Goal: Task Accomplishment & Management: Manage account settings

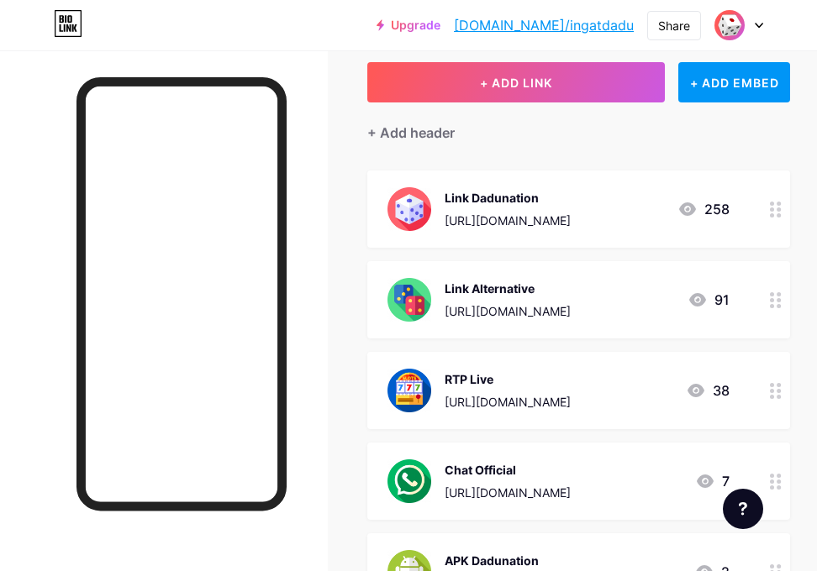
scroll to position [84, 0]
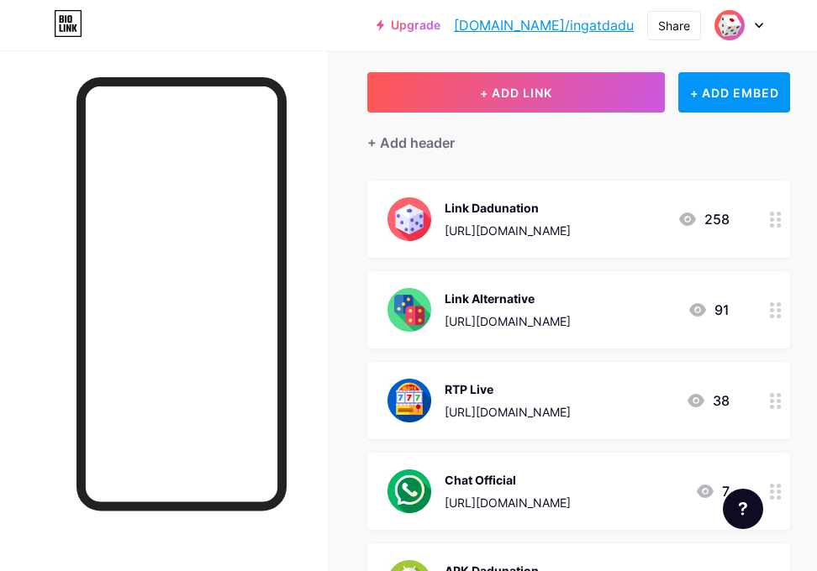
click at [74, 95] on div at bounding box center [163, 335] width 327 height 571
click at [363, 52] on div "Links Posts Design Subscribers Stats Settings + ADD LINK + ADD EMBED + Add head…" at bounding box center [408, 482] width 817 height 1032
